Goal: Task Accomplishment & Management: Complete application form

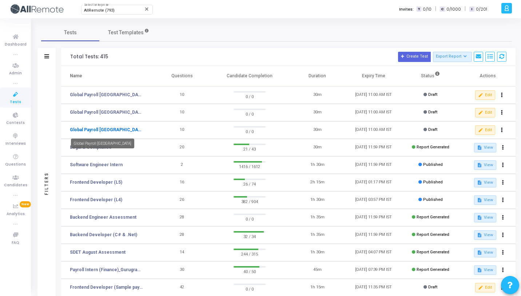
click at [103, 130] on link "Global Payroll [GEOGRAPHIC_DATA]" at bounding box center [106, 129] width 73 height 7
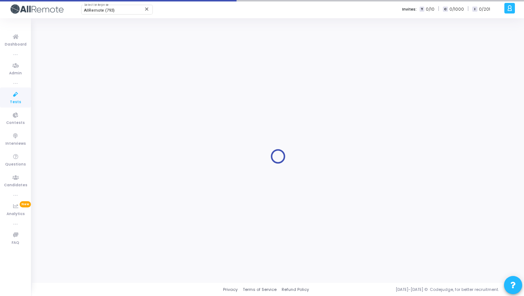
type input "Global Payroll [GEOGRAPHIC_DATA]"
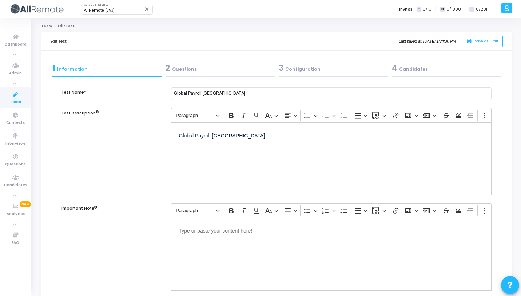
click at [307, 68] on div "3 Configuration" at bounding box center [333, 68] width 109 height 12
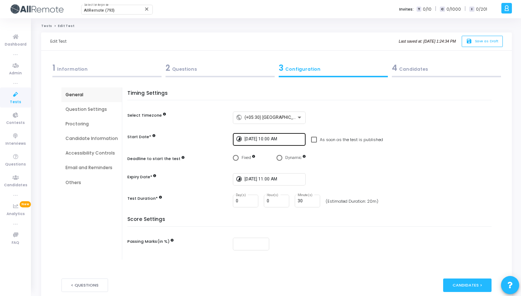
click at [272, 139] on input "[DATE] 10:00 AM" at bounding box center [274, 138] width 58 height 5
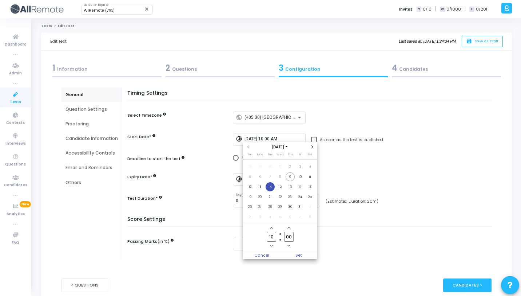
click at [276, 237] on input "10" at bounding box center [271, 236] width 9 height 10
type input "12"
click at [289, 236] on input "00" at bounding box center [288, 236] width 9 height 10
type input "30"
click at [298, 252] on span "Set" at bounding box center [298, 255] width 37 height 8
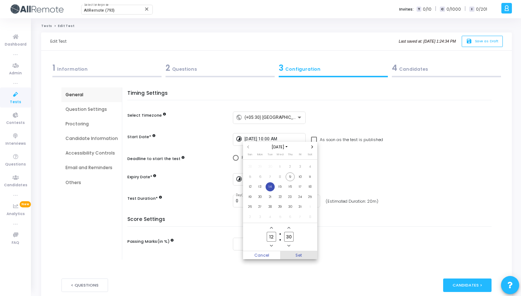
type input "[DATE] 12:30 PM"
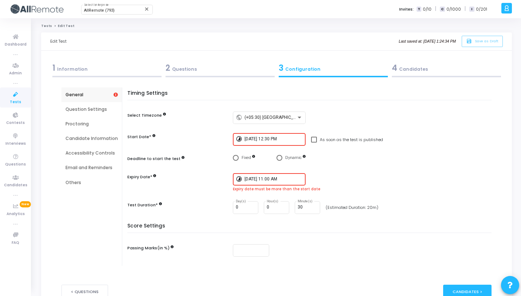
click at [258, 177] on input "[DATE] 11:00 AM" at bounding box center [274, 179] width 58 height 5
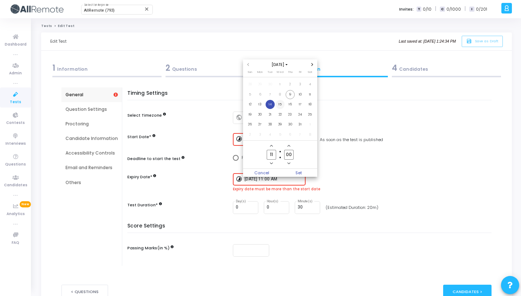
click at [280, 106] on span "15" at bounding box center [280, 104] width 9 height 9
click at [274, 155] on input "11" at bounding box center [271, 155] width 9 height 10
type input "12"
click at [288, 155] on input "00" at bounding box center [288, 155] width 9 height 10
type input "30"
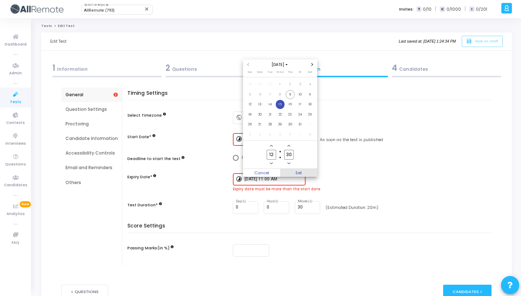
click at [300, 170] on span "Set" at bounding box center [298, 173] width 37 height 8
type input "[DATE] 12:30 PM"
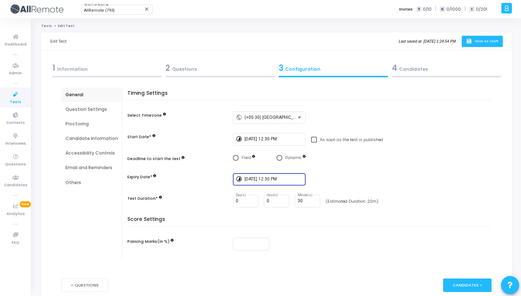
click at [470, 45] on button "save Save as Draft" at bounding box center [482, 41] width 41 height 11
click at [16, 95] on icon at bounding box center [15, 94] width 15 height 9
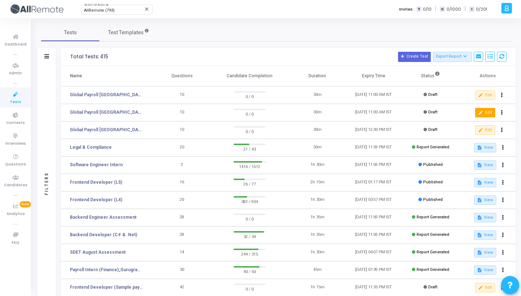
click at [483, 108] on button "edit Edit" at bounding box center [485, 112] width 20 height 9
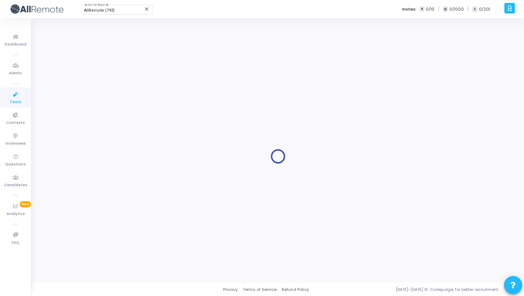
type input "[DATE] 10:00 AM"
checkbox input "false"
type input "[DATE] 11:00 AM"
type input "30"
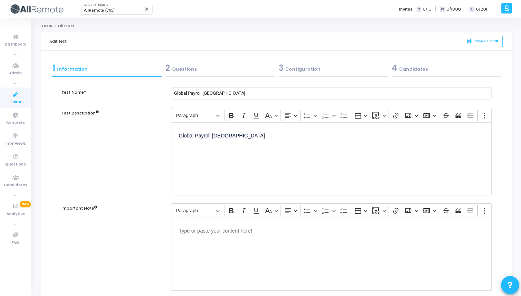
click at [311, 76] on div at bounding box center [333, 76] width 109 height 1
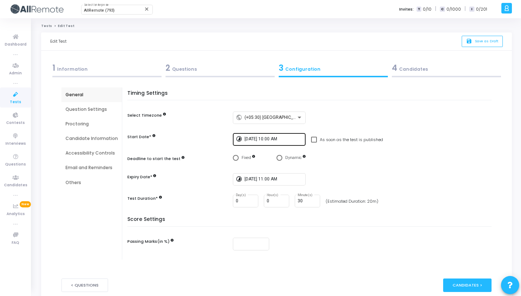
click at [284, 138] on input "[DATE] 10:00 AM" at bounding box center [274, 138] width 58 height 5
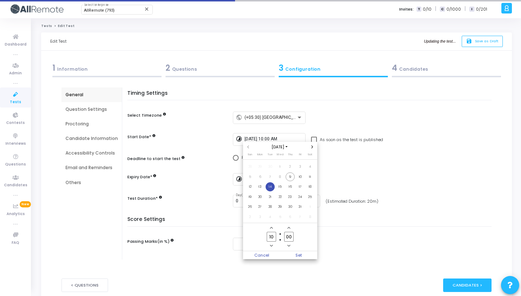
click at [273, 235] on input "10" at bounding box center [271, 236] width 9 height 10
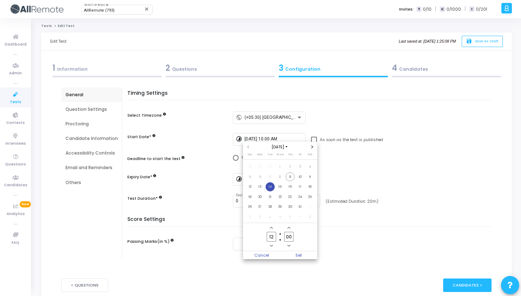
type input "12"
click at [288, 235] on input "00" at bounding box center [288, 236] width 9 height 10
type input "30"
click at [305, 254] on span "Set" at bounding box center [298, 255] width 37 height 8
type input "[DATE] 12:30 PM"
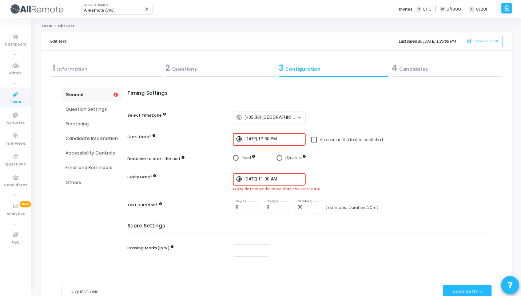
click at [266, 178] on input "[DATE] 11:00 AM" at bounding box center [274, 179] width 58 height 5
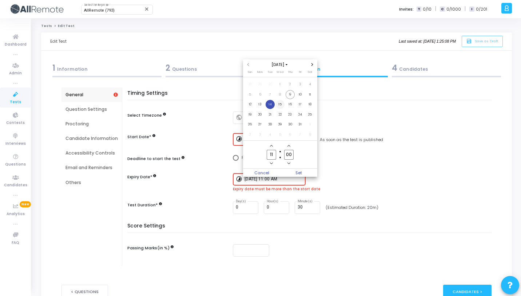
click at [278, 104] on span "15" at bounding box center [280, 104] width 9 height 9
click at [273, 152] on input "11" at bounding box center [271, 155] width 9 height 10
type input "12"
click at [289, 152] on input "00" at bounding box center [288, 155] width 9 height 10
type input "30"
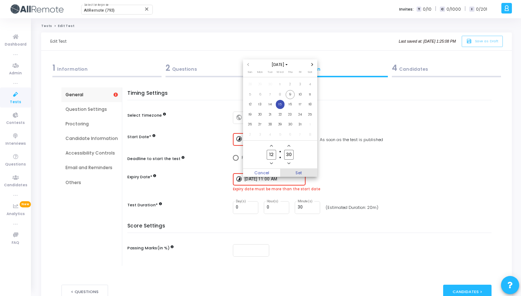
click at [309, 176] on span "Set" at bounding box center [298, 173] width 37 height 8
type input "[DATE] 12:30 PM"
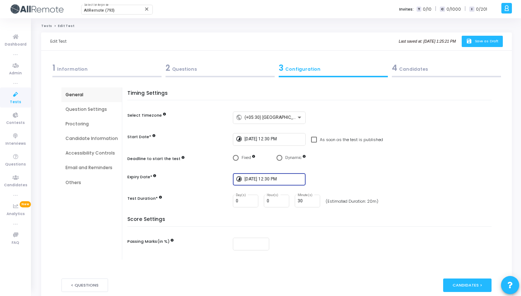
click at [486, 41] on span "Save as Draft" at bounding box center [487, 41] width 24 height 5
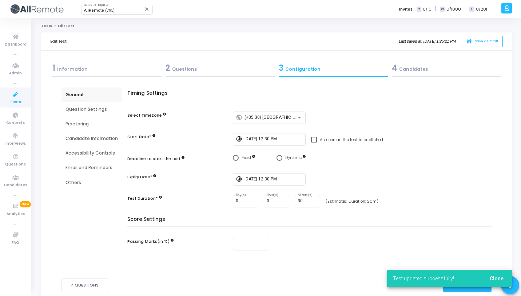
click at [13, 98] on icon at bounding box center [15, 94] width 15 height 9
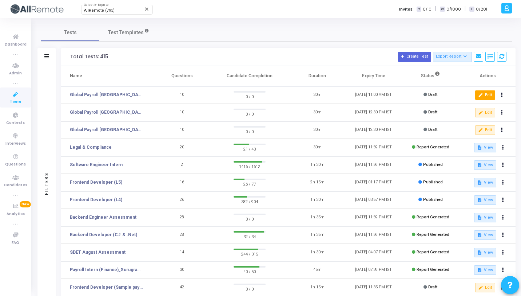
click at [489, 97] on button "edit Edit" at bounding box center [485, 94] width 20 height 9
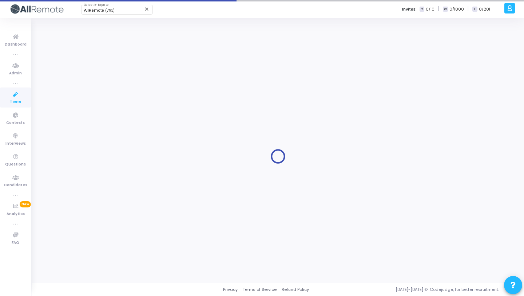
type input "[DATE] 10:00 AM"
checkbox input "false"
type input "[DATE] 11:00 AM"
type input "30"
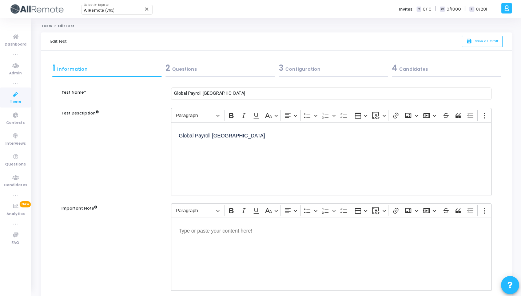
click at [284, 76] on div at bounding box center [333, 76] width 109 height 1
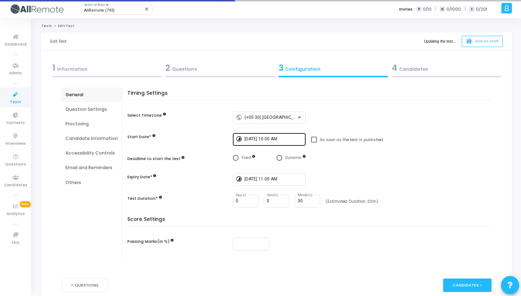
click at [274, 138] on input "[DATE] 10:00 AM" at bounding box center [274, 138] width 58 height 5
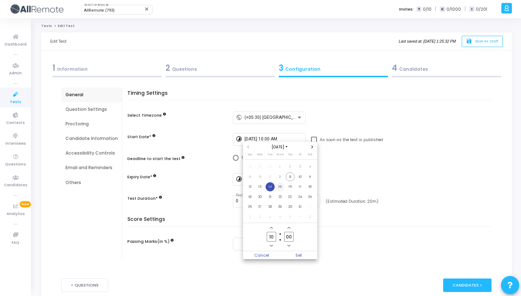
click at [278, 187] on span "15" at bounding box center [280, 186] width 9 height 9
click at [276, 236] on input "10" at bounding box center [271, 236] width 9 height 10
type input "12"
click at [289, 236] on input "00" at bounding box center [288, 236] width 9 height 10
type input "30"
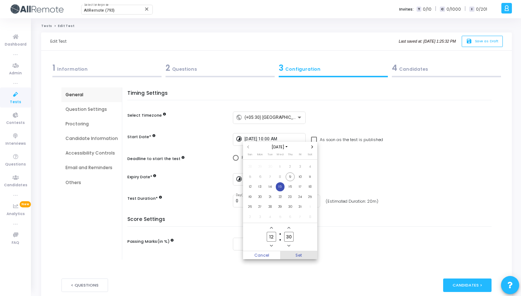
click at [298, 252] on span "Set" at bounding box center [298, 255] width 37 height 8
type input "[DATE] 12:30 PM"
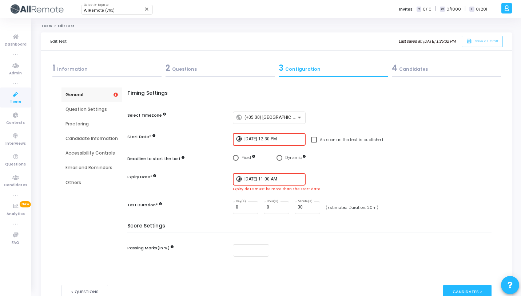
click at [275, 177] on input "[DATE] 11:00 AM" at bounding box center [274, 179] width 58 height 5
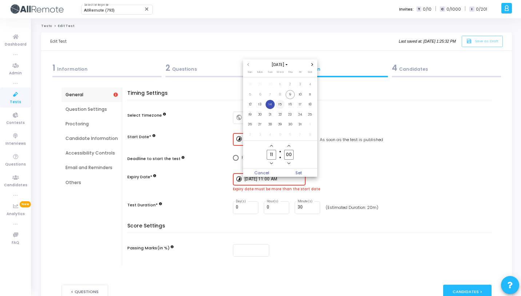
click at [280, 101] on span "15" at bounding box center [280, 104] width 9 height 9
click at [274, 156] on input "11" at bounding box center [271, 155] width 9 height 10
type input "12"
click at [288, 154] on input "00" at bounding box center [288, 155] width 9 height 10
type input "30"
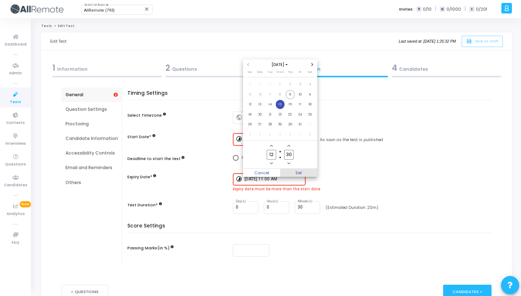
click at [299, 170] on span "Set" at bounding box center [298, 173] width 37 height 8
type input "[DATE] 12:30 PM"
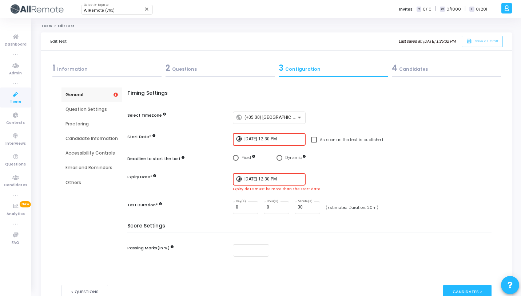
click at [267, 135] on div "[DATE] 12:30 PM" at bounding box center [274, 138] width 58 height 13
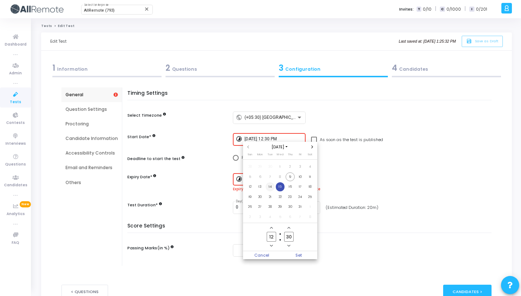
click at [273, 187] on span "14" at bounding box center [270, 186] width 9 height 9
click at [301, 256] on span "Set" at bounding box center [298, 255] width 37 height 8
type input "[DATE] 12:30 PM"
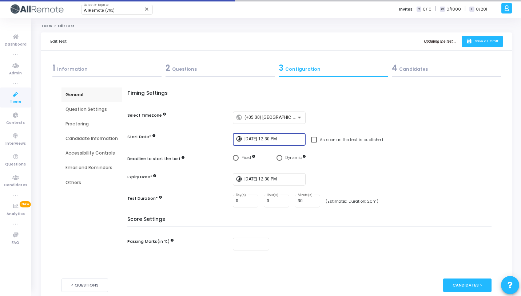
click at [474, 44] on button "save Save as Draft" at bounding box center [482, 41] width 41 height 11
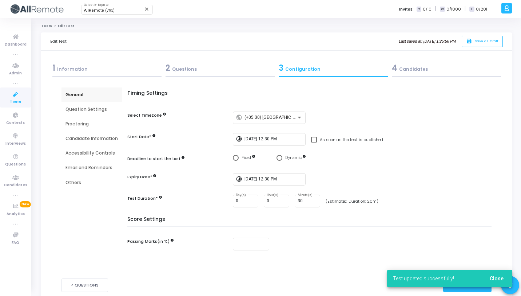
click at [19, 98] on icon at bounding box center [15, 94] width 15 height 9
